Goal: Transaction & Acquisition: Purchase product/service

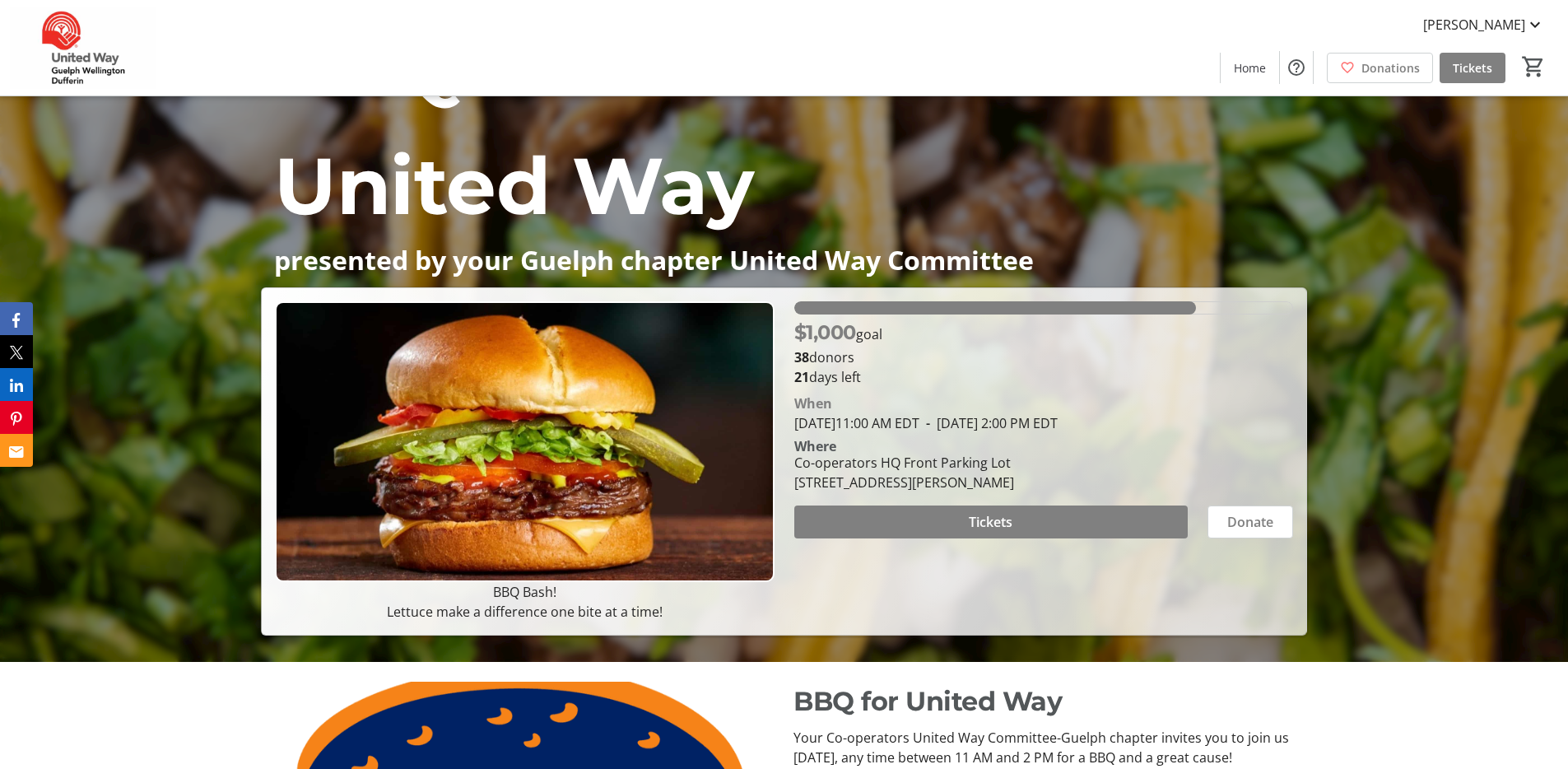
scroll to position [119, 0]
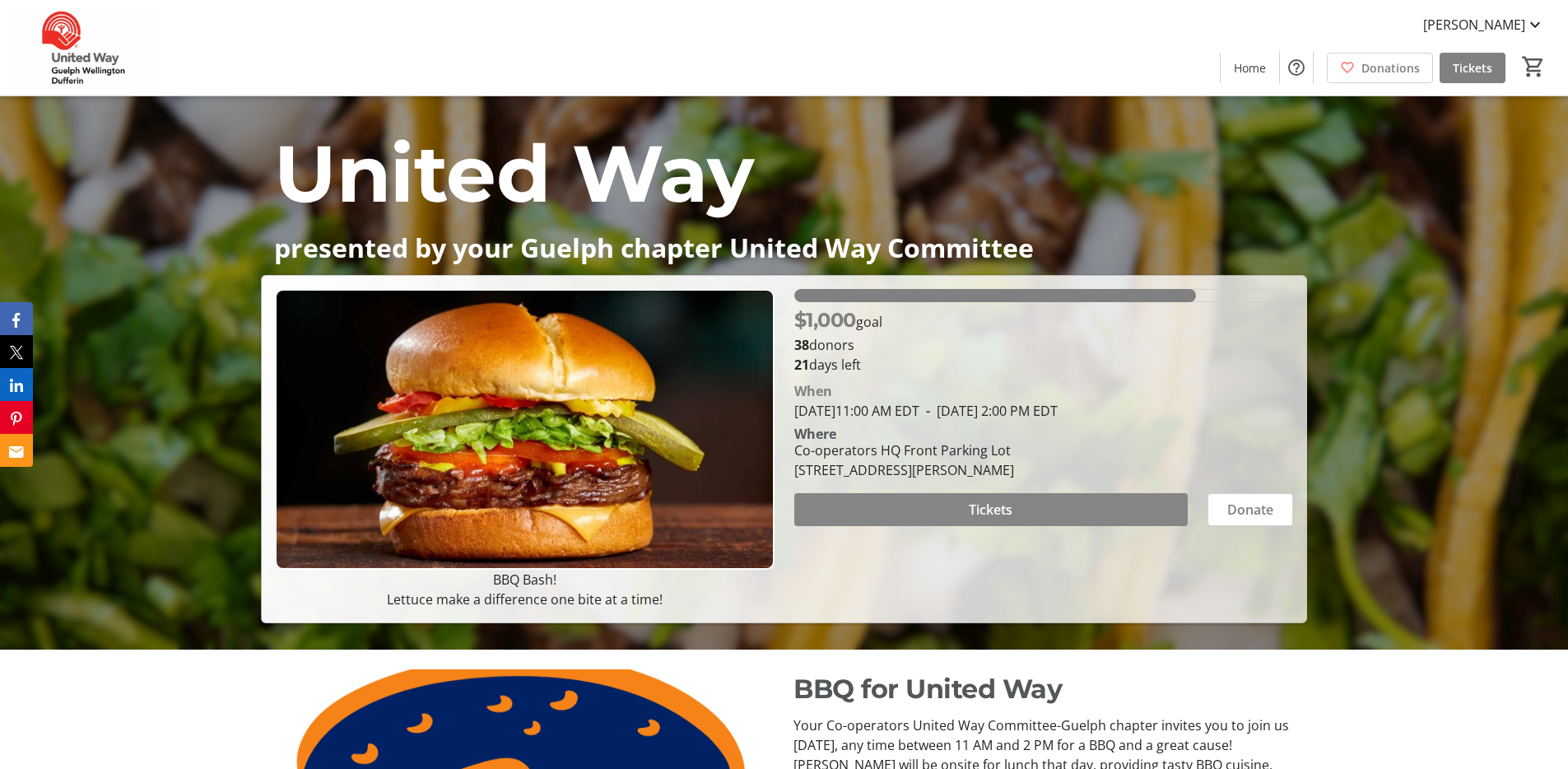
click at [1030, 513] on span at bounding box center [991, 509] width 393 height 39
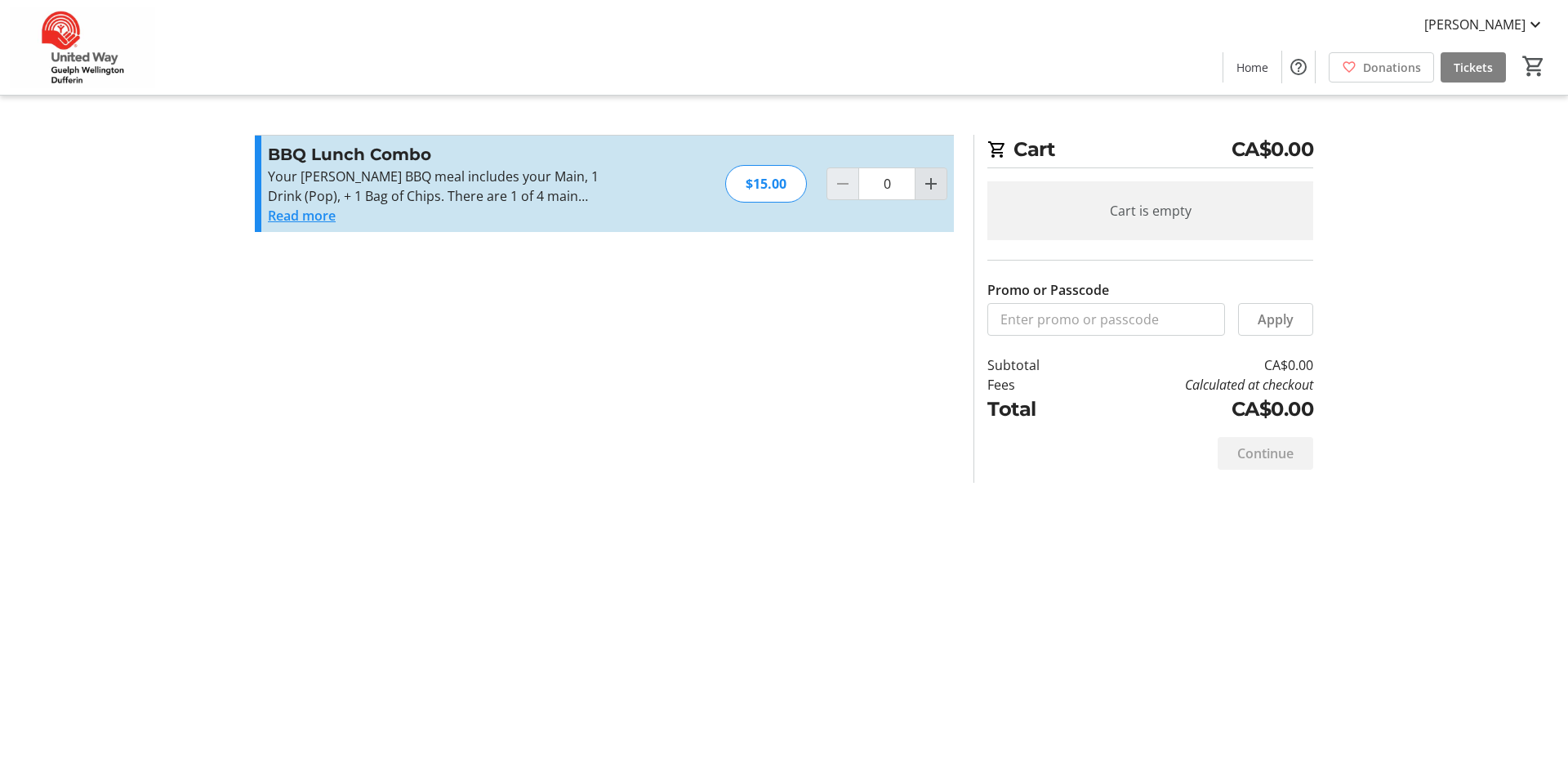
click at [926, 189] on mat-icon "Increment by one" at bounding box center [931, 183] width 20 height 20
type input "1"
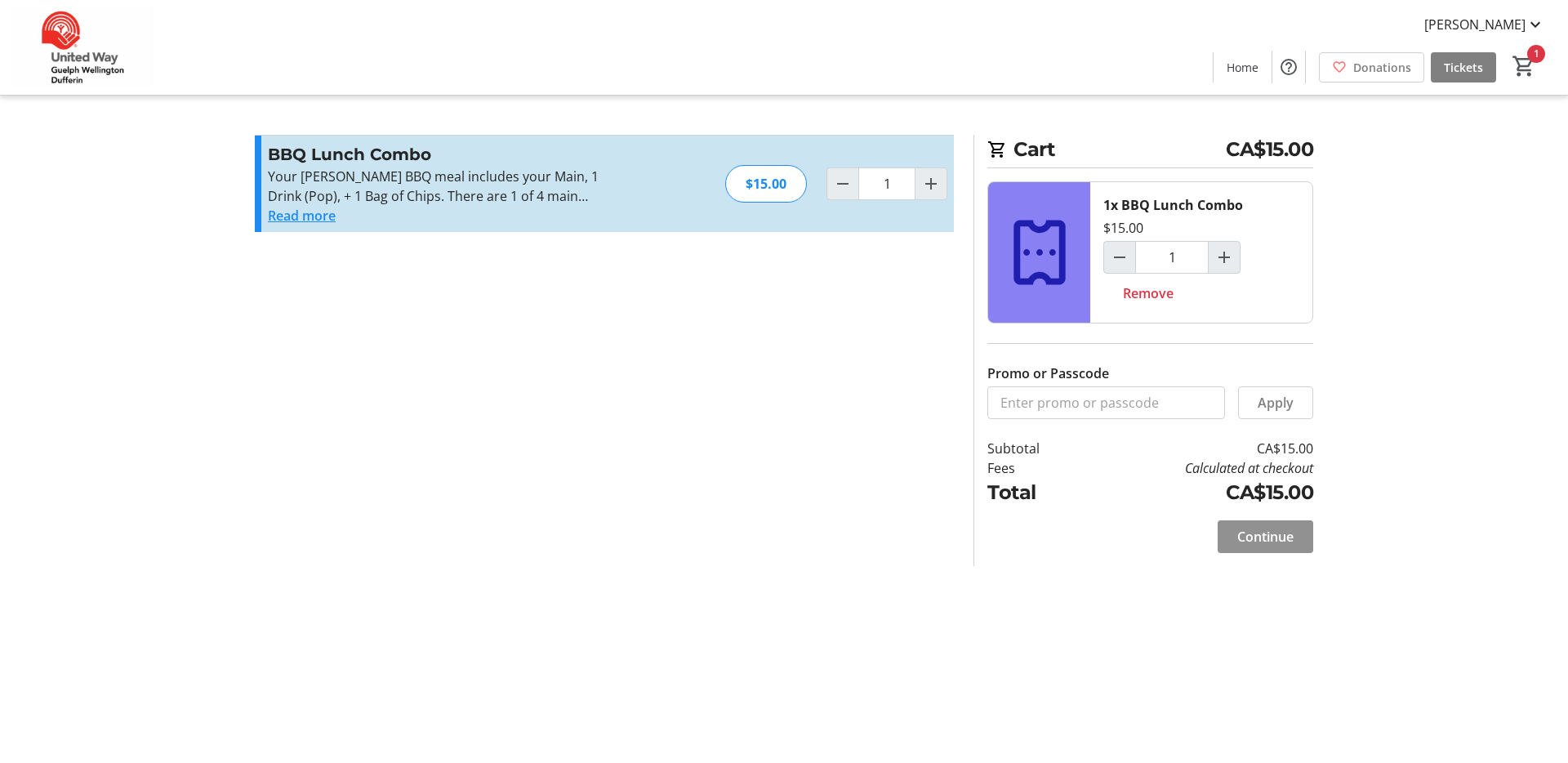
click at [1245, 530] on span "Continue" at bounding box center [1266, 537] width 57 height 20
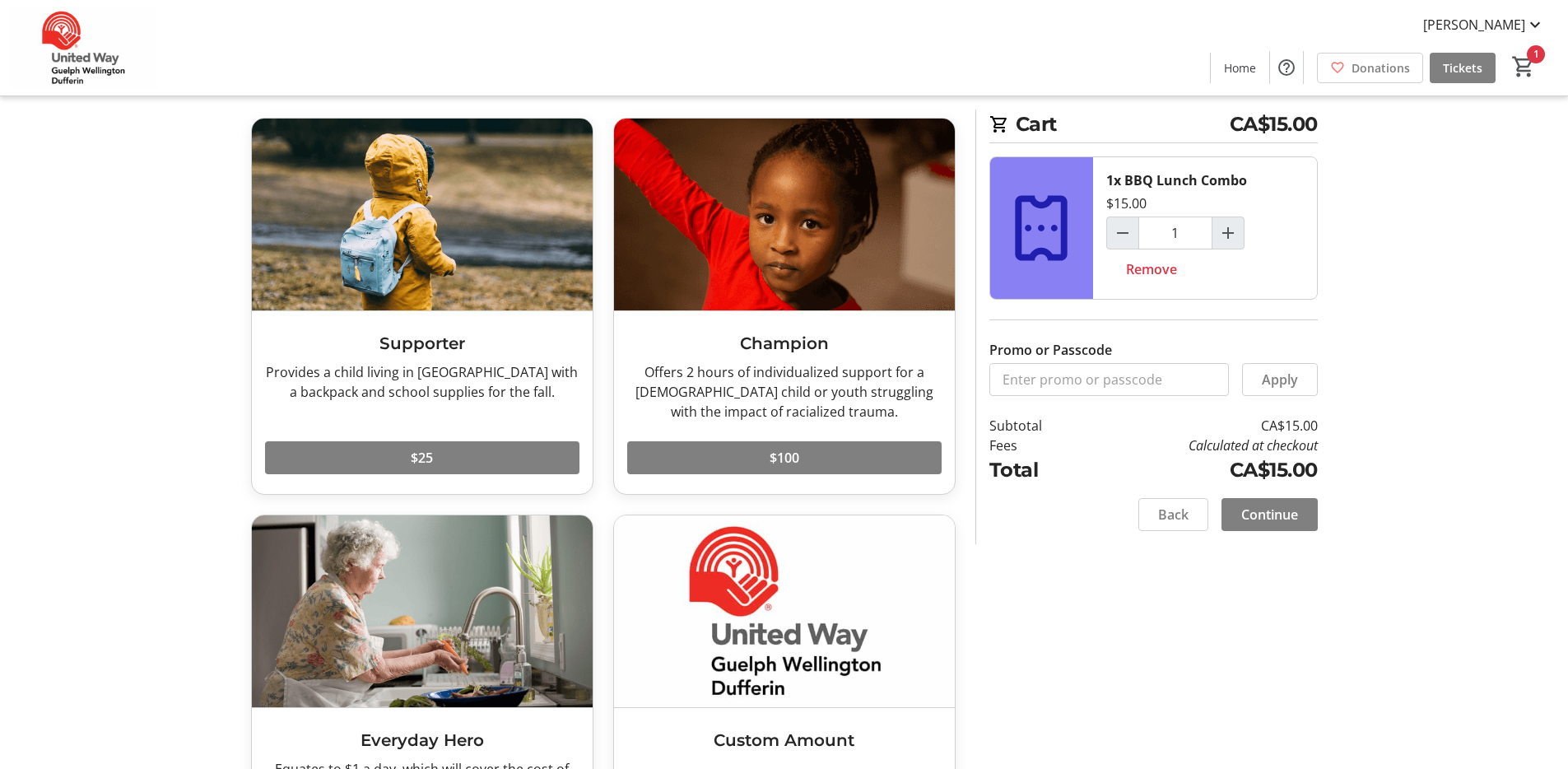
scroll to position [210, 0]
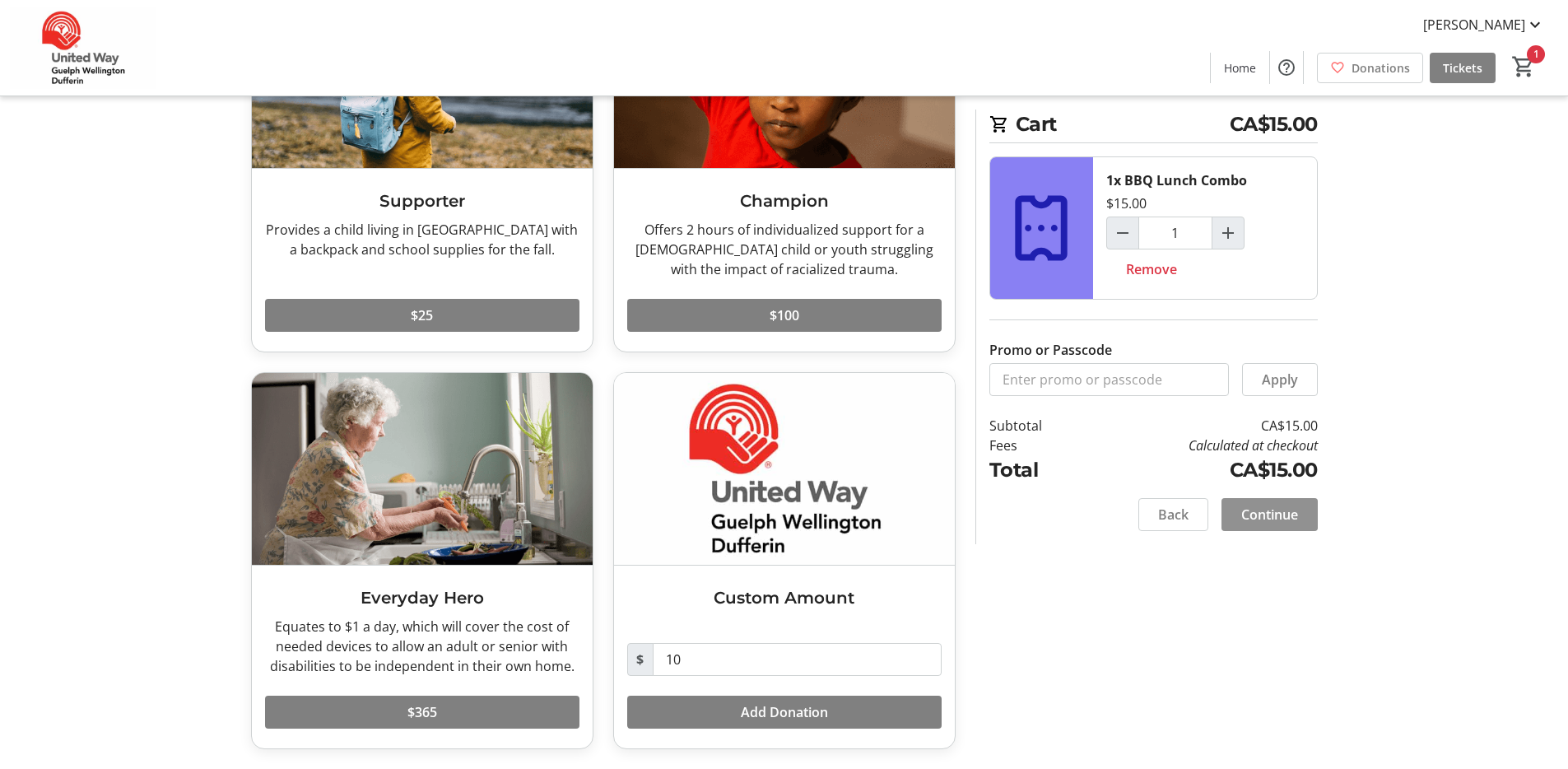
click at [1287, 522] on span "Continue" at bounding box center [1270, 514] width 57 height 20
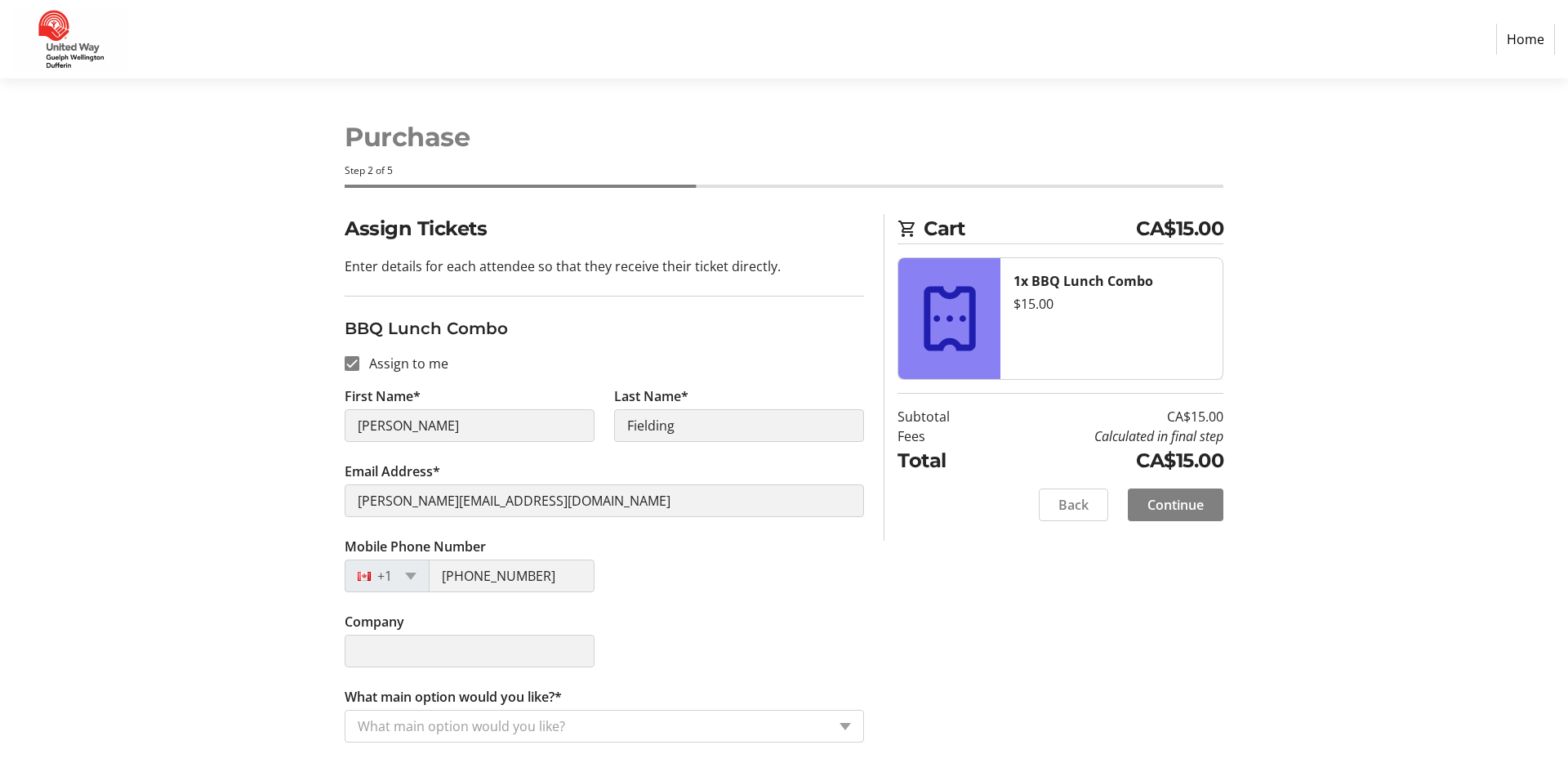
click at [655, 616] on div "Company" at bounding box center [604, 649] width 539 height 75
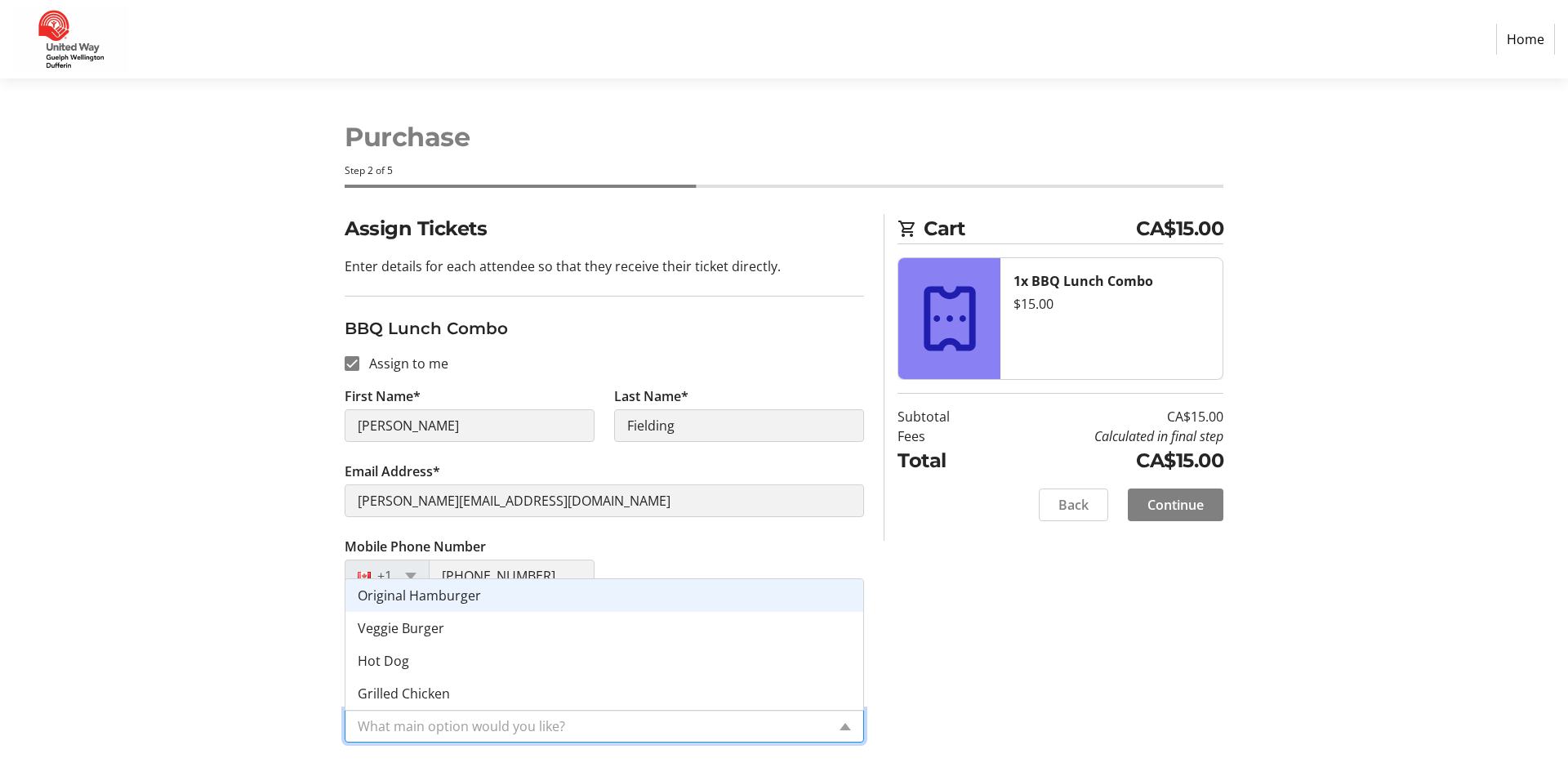
click at [828, 729] on div "What main option would you like?" at bounding box center [604, 726] width 520 height 32
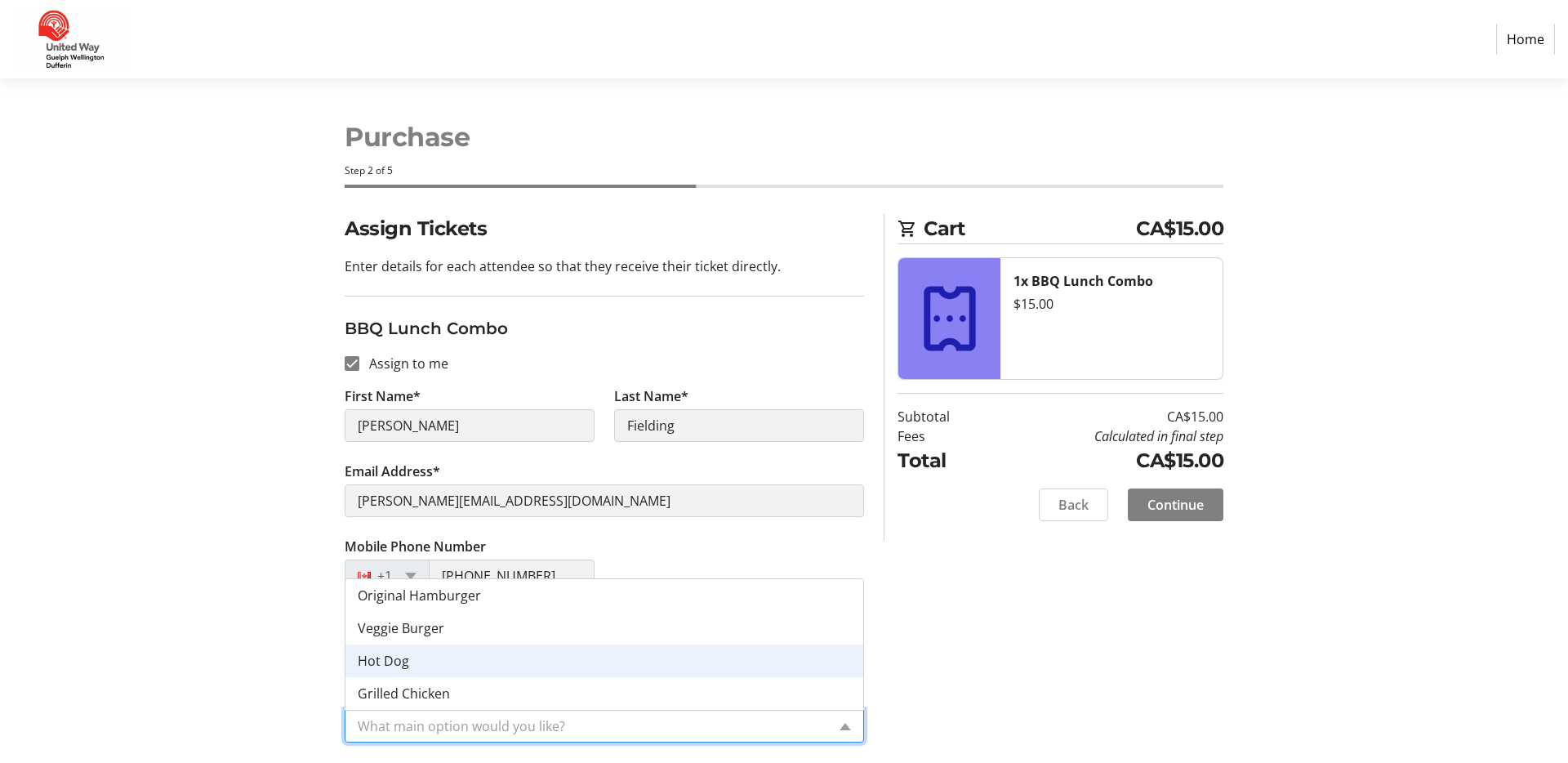
click at [505, 662] on div "Hot Dog" at bounding box center [604, 661] width 518 height 32
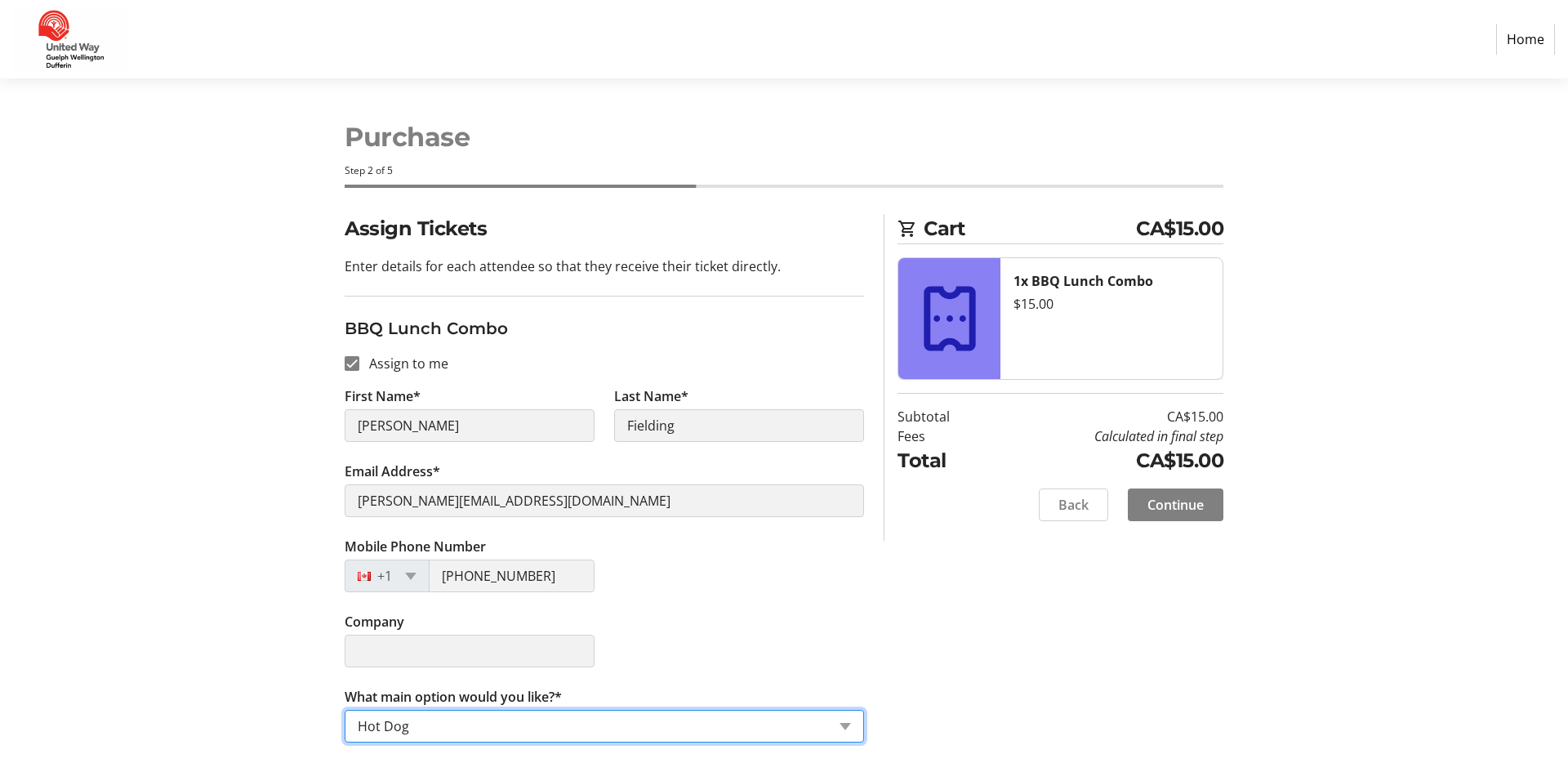
click at [921, 629] on div "Assign Tickets Enter details for each attendee so that they receive their ticke…" at bounding box center [783, 488] width 1078 height 548
drag, startPoint x: 372, startPoint y: 631, endPoint x: 454, endPoint y: 620, distance: 82.7
click at [373, 630] on tr-form-field "Company" at bounding box center [469, 649] width 269 height 75
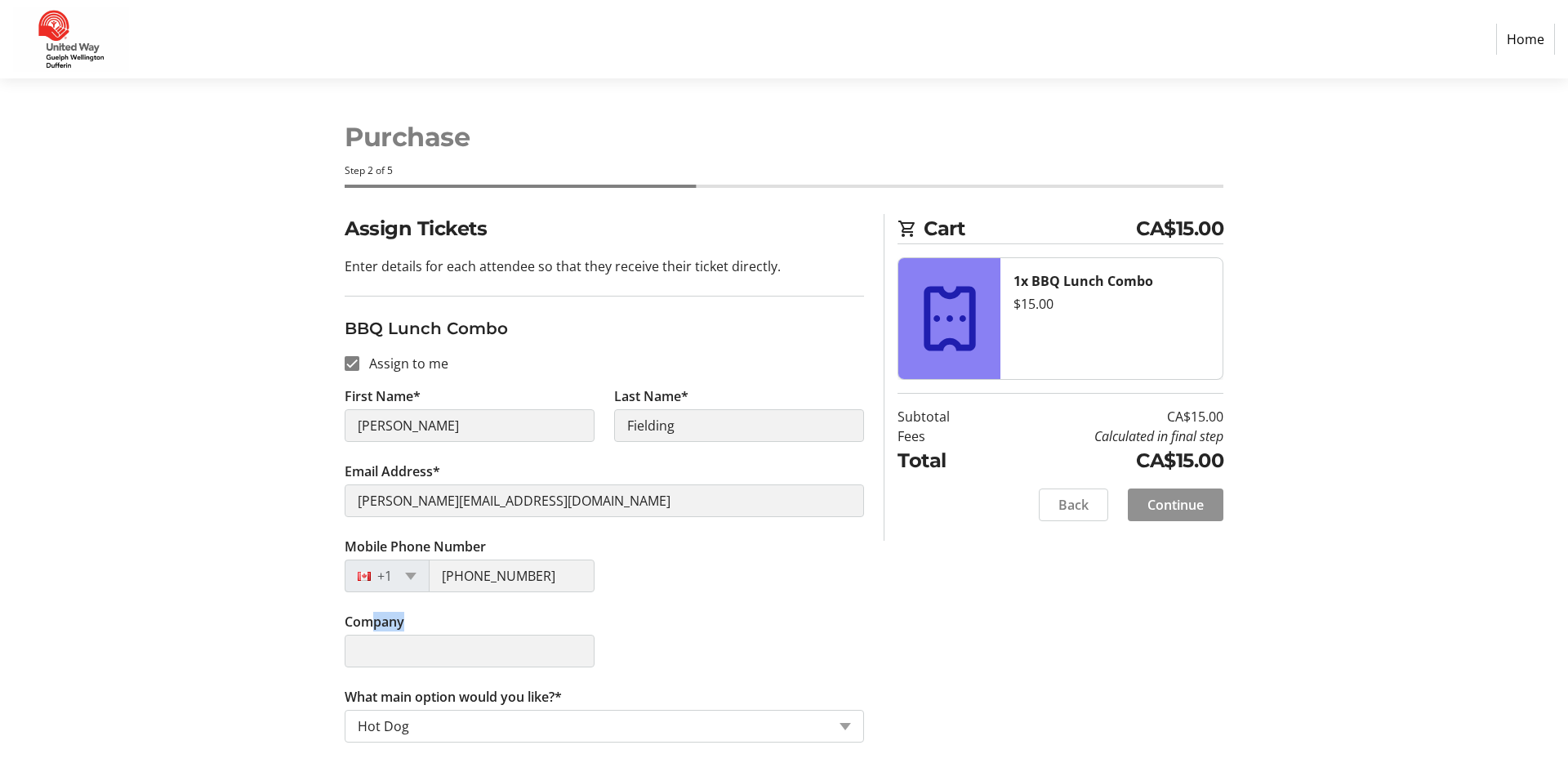
click at [1195, 509] on span "Continue" at bounding box center [1176, 504] width 57 height 20
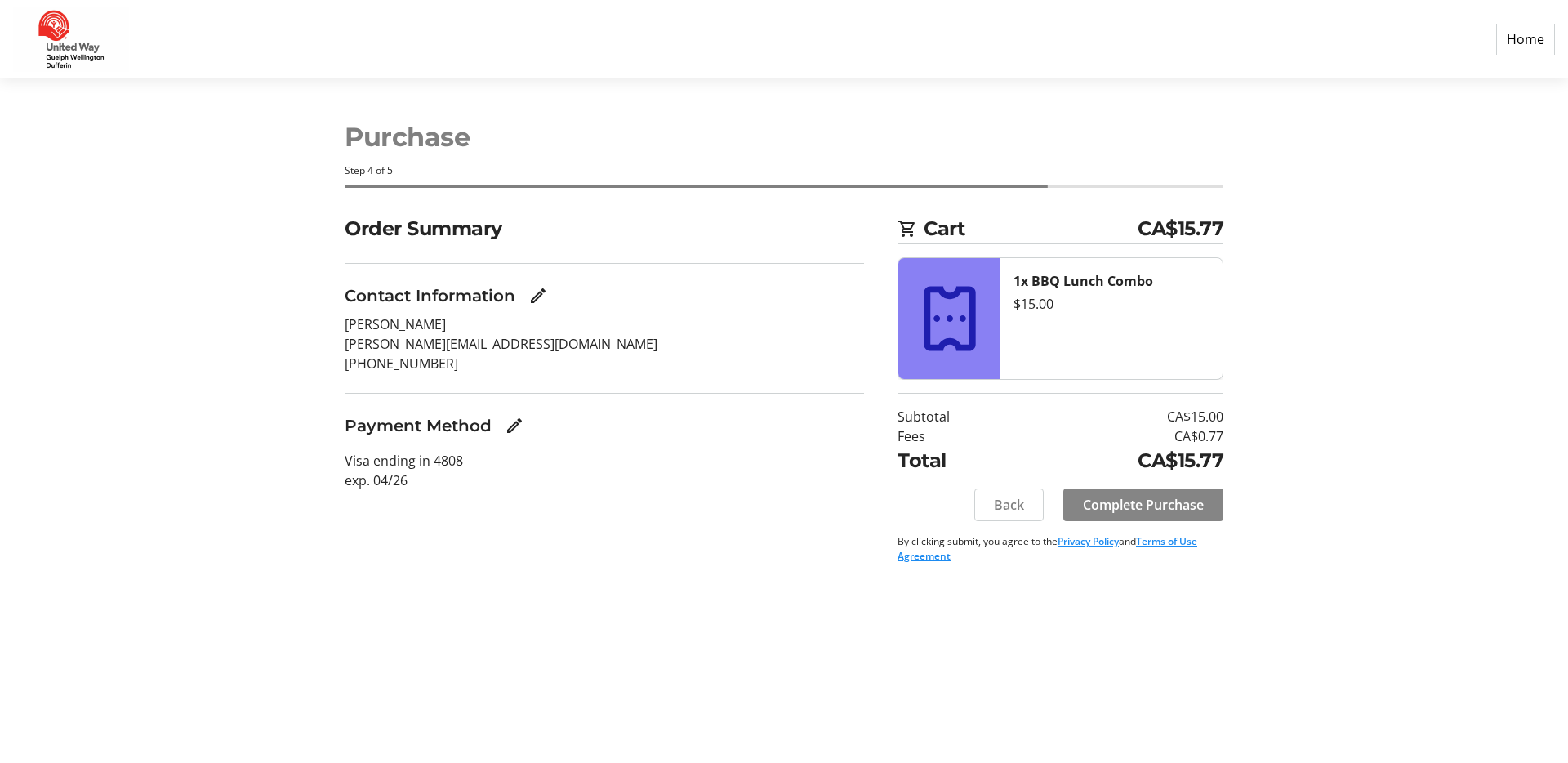
click at [1193, 508] on span "Complete Purchase" at bounding box center [1143, 504] width 121 height 20
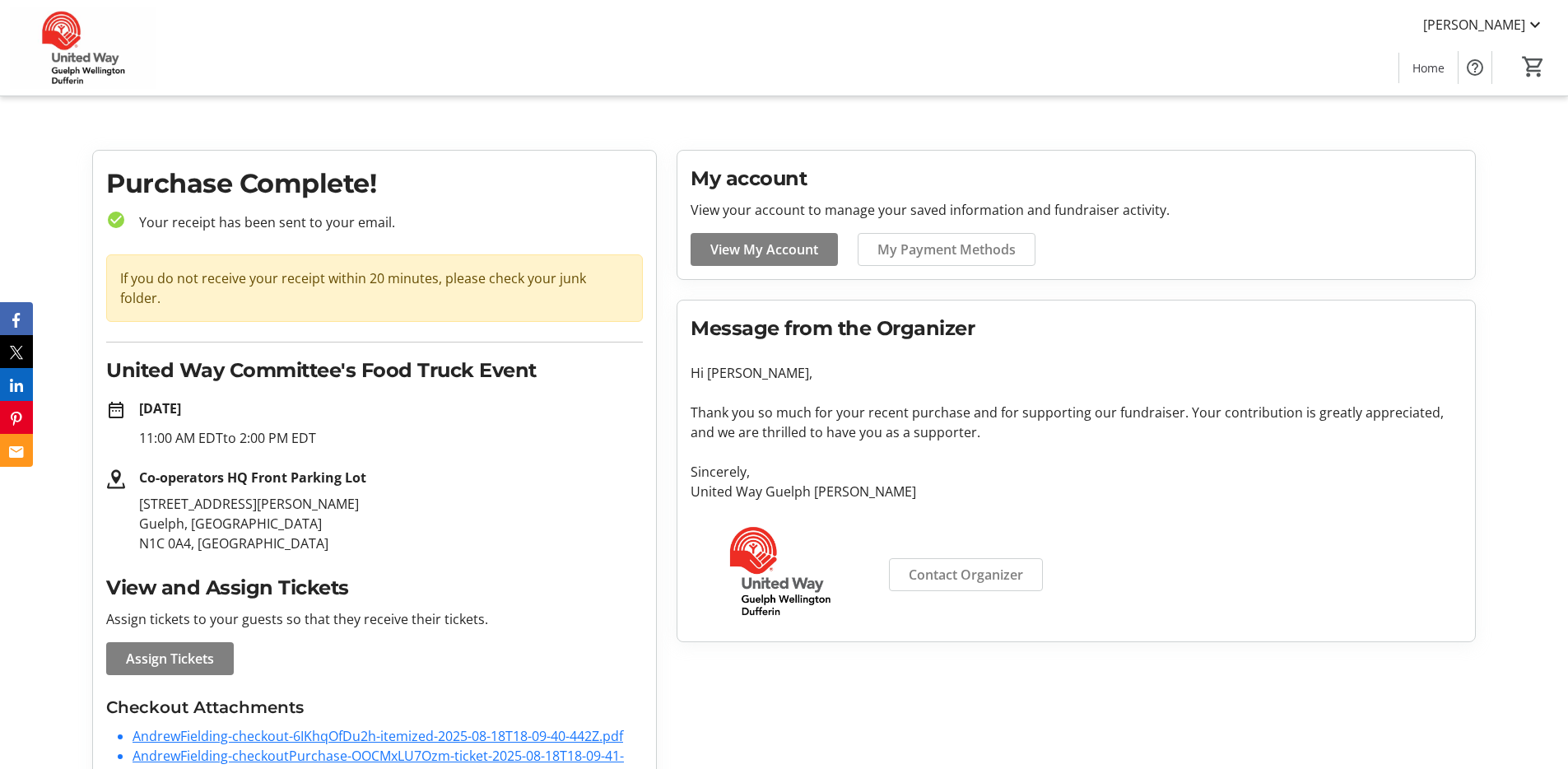
scroll to position [37, 0]
